Goal: Book appointment/travel/reservation

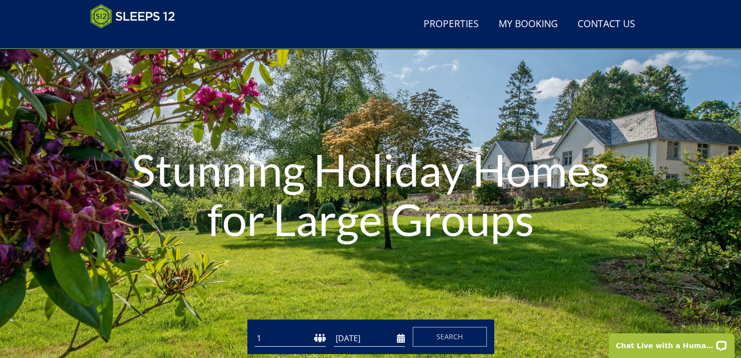
scroll to position [10, 0]
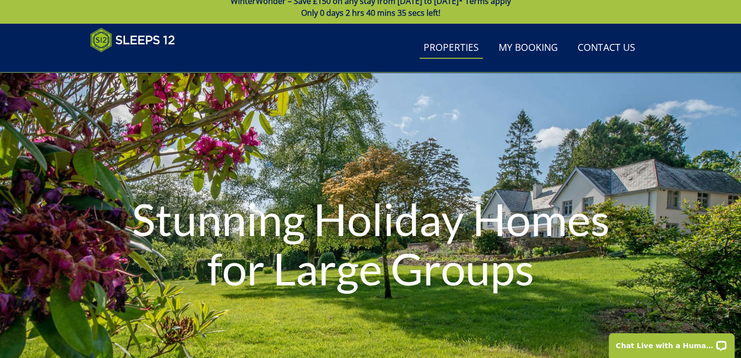
click at [461, 44] on link "Properties" at bounding box center [450, 48] width 63 height 22
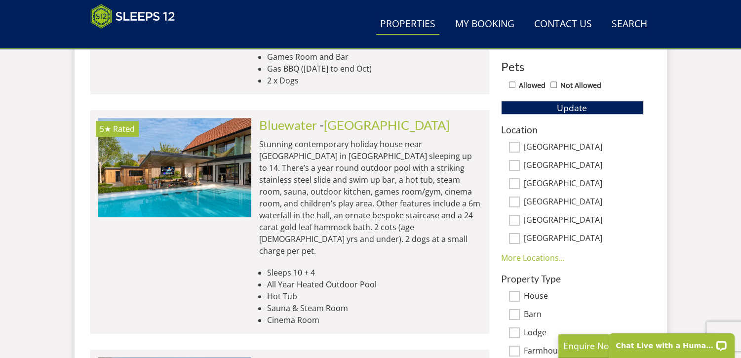
scroll to position [592, 0]
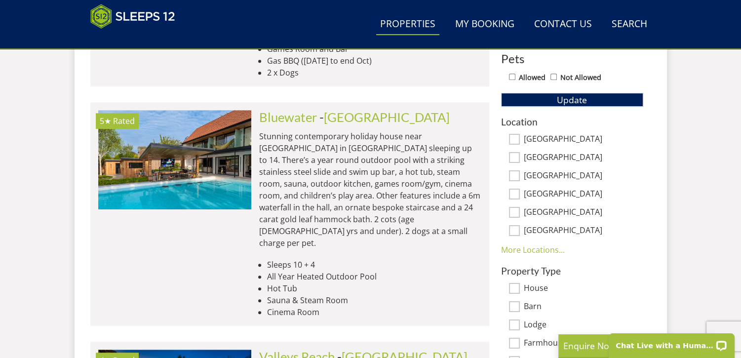
click at [514, 175] on input "[GEOGRAPHIC_DATA]" at bounding box center [514, 175] width 11 height 11
checkbox input "true"
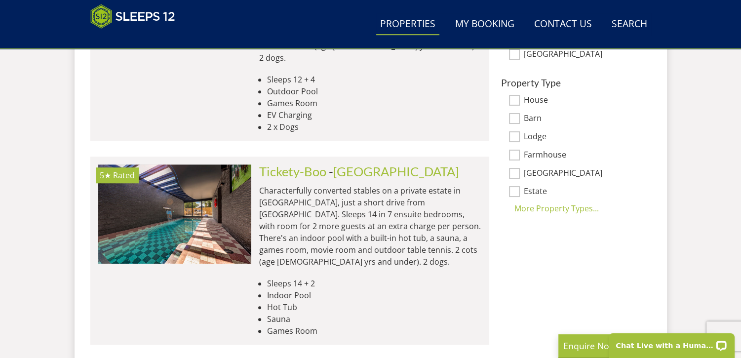
scroll to position [583, 0]
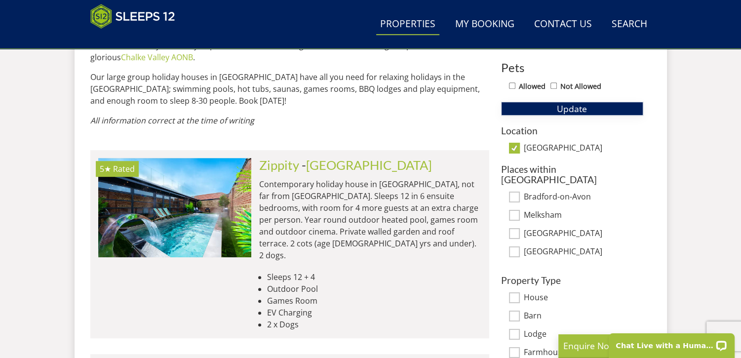
click at [571, 110] on span "Update" at bounding box center [572, 109] width 30 height 12
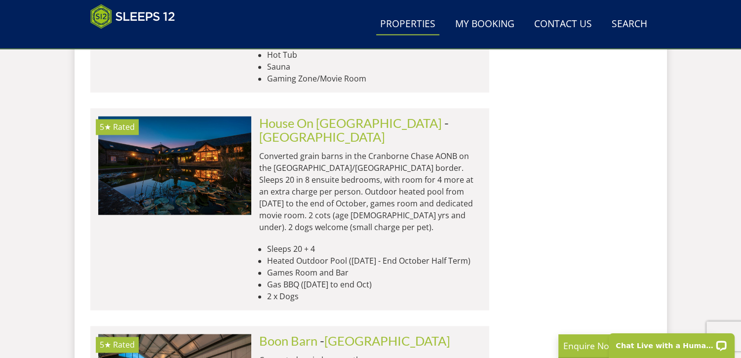
scroll to position [1422, 0]
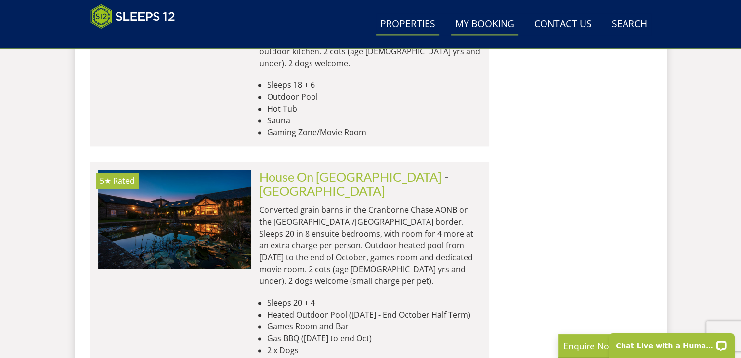
click at [487, 25] on link "My Booking" at bounding box center [484, 24] width 67 height 22
